Goal: Check status: Check status

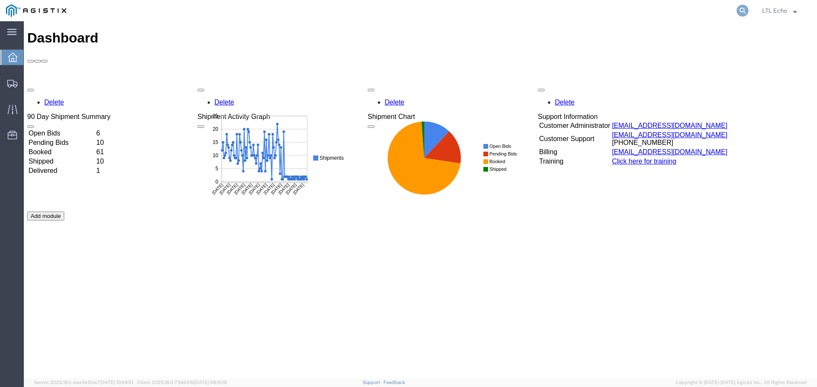
drag, startPoint x: 745, startPoint y: 8, endPoint x: 740, endPoint y: 8, distance: 4.7
click at [744, 8] on icon at bounding box center [742, 11] width 12 height 12
click at [664, 9] on input "search" at bounding box center [607, 10] width 259 height 20
type input "56581135"
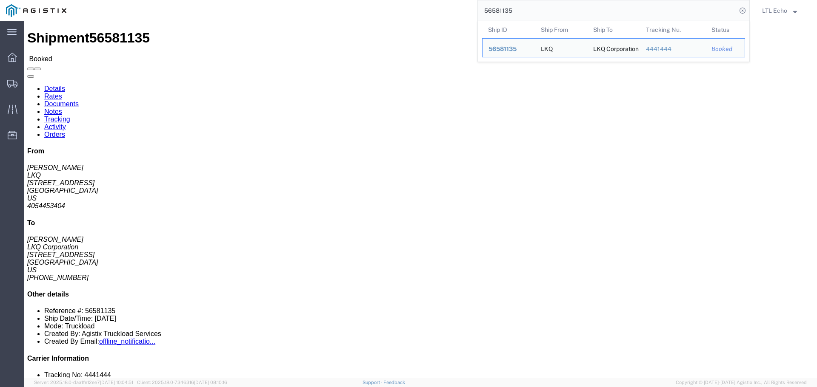
drag, startPoint x: 145, startPoint y: 31, endPoint x: 232, endPoint y: 43, distance: 88.0
click link "Tracking"
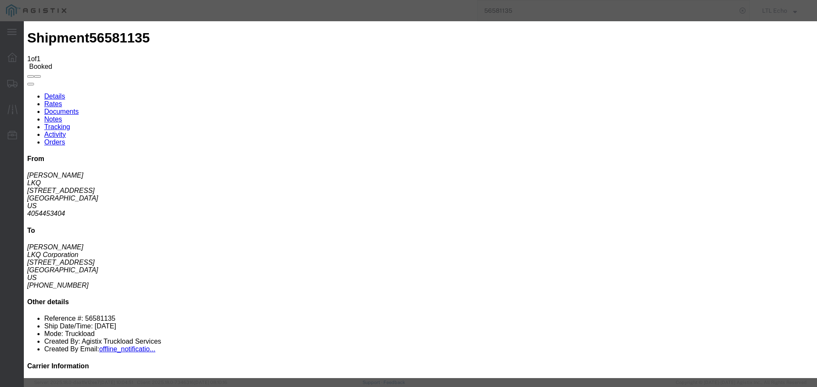
type input "[DATE]"
type input "6:00 AM"
select select "PICKEDUP"
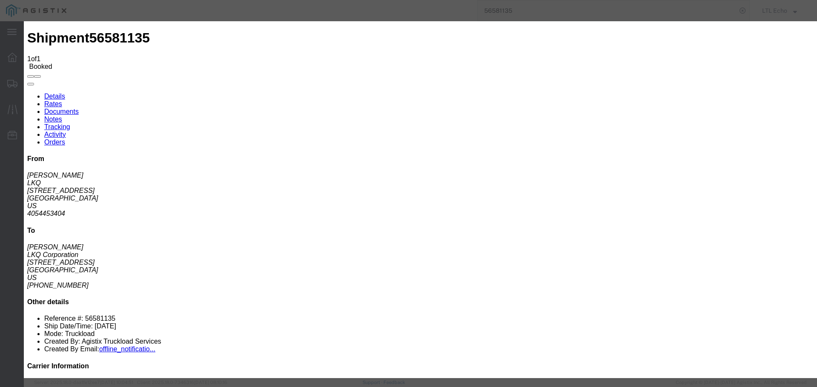
type input "[DATE]"
